Goal: Information Seeking & Learning: Understand process/instructions

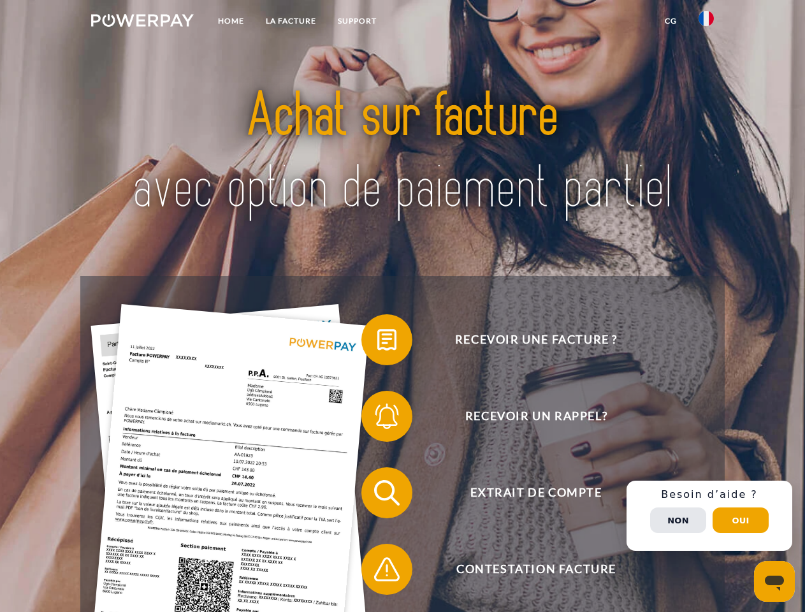
click at [142, 22] on img at bounding box center [142, 20] width 103 height 13
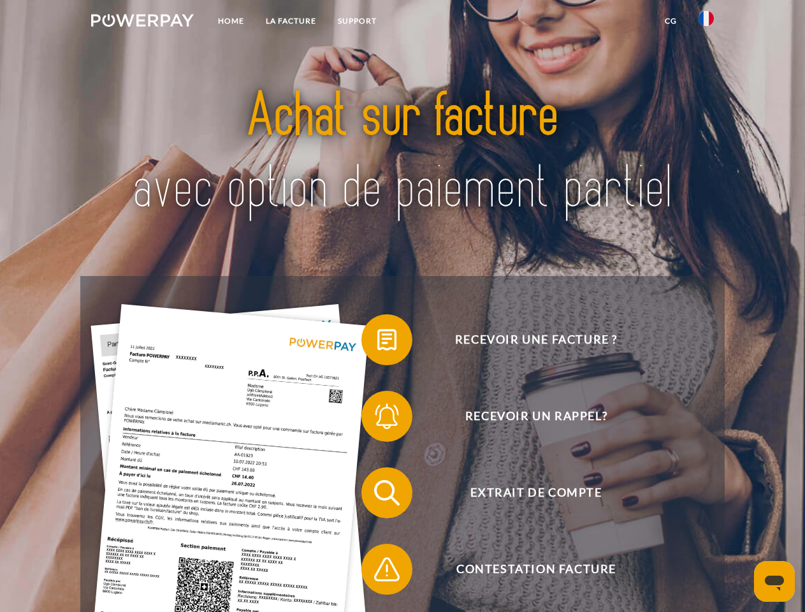
click at [706, 22] on img at bounding box center [706, 18] width 15 height 15
click at [671, 21] on link "CG" at bounding box center [671, 21] width 34 height 23
click at [377, 342] on span at bounding box center [368, 340] width 64 height 64
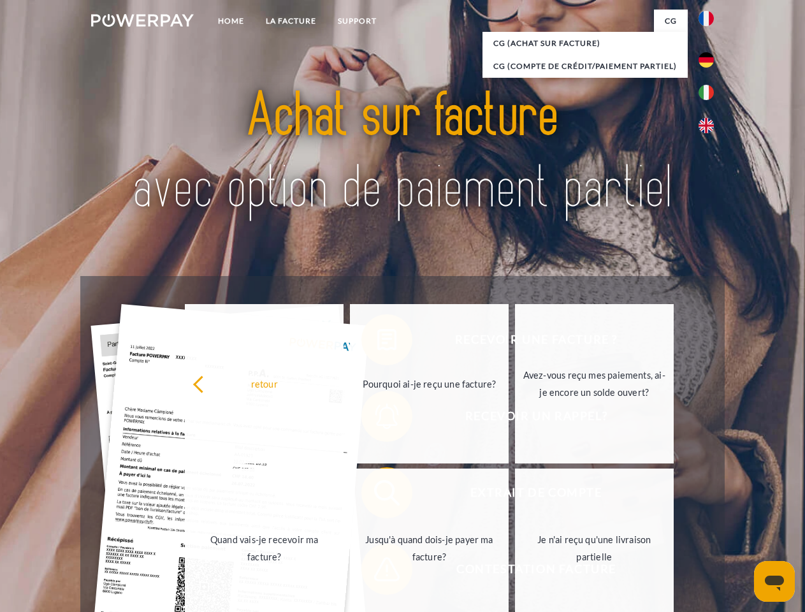
click at [377, 419] on div "retour Pourquoi ai-je reçu une facture? Avez-vous reçu mes paiements, ai-je enc…" at bounding box center [429, 466] width 515 height 329
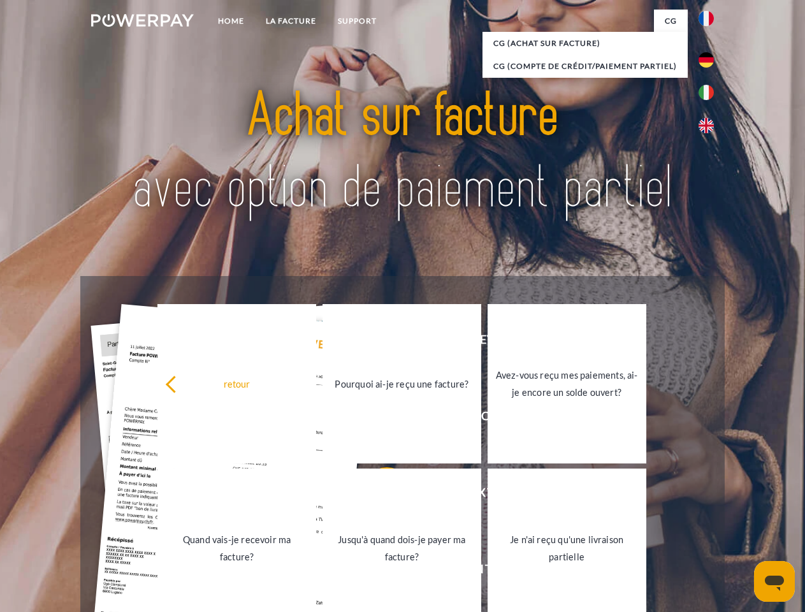
click at [377, 495] on link "Jusqu'à quand dois-je payer ma facture?" at bounding box center [402, 548] width 159 height 159
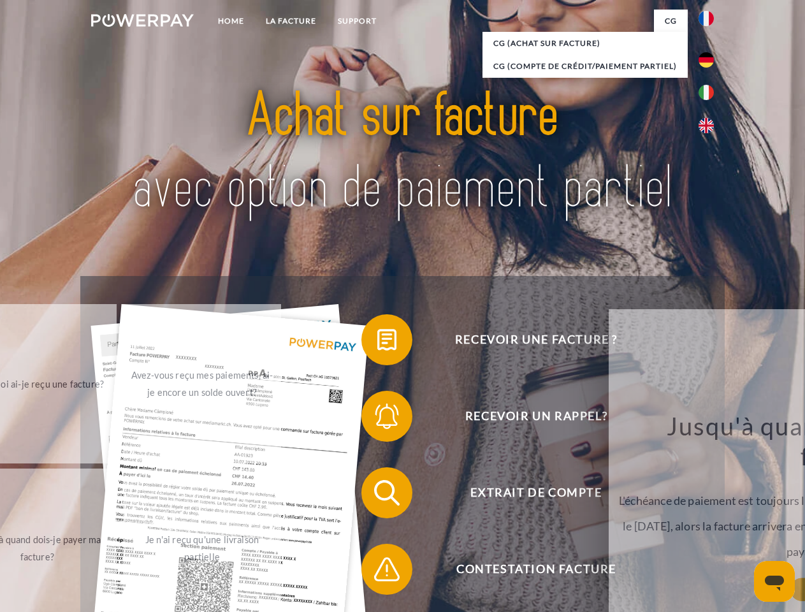
click at [377, 572] on span at bounding box center [368, 569] width 64 height 64
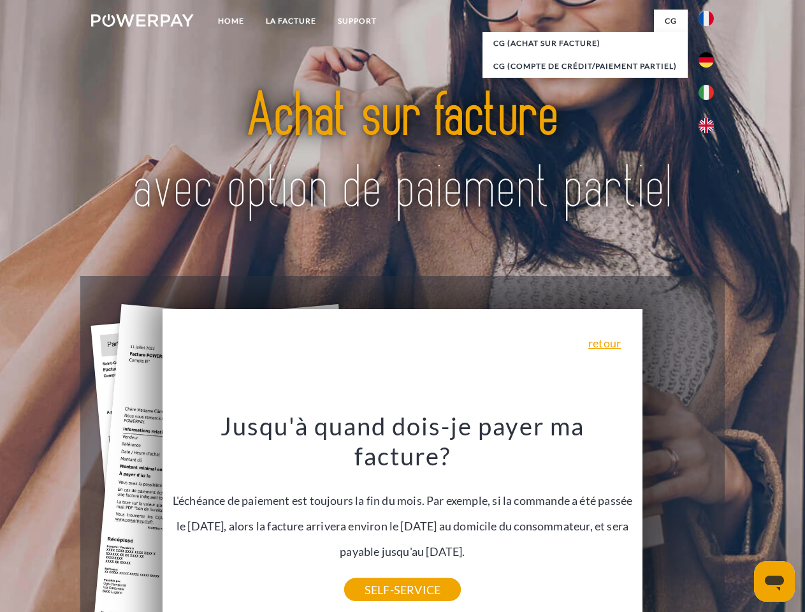
click at [709, 516] on div "Recevoir une facture ? Recevoir un rappel? Extrait de compte retour" at bounding box center [402, 531] width 644 height 510
click at [678, 518] on span "Extrait de compte" at bounding box center [536, 492] width 312 height 51
click at [741, 520] on header "Home LA FACTURE Support" at bounding box center [402, 440] width 805 height 880
